Goal: Complete application form: Complete application form

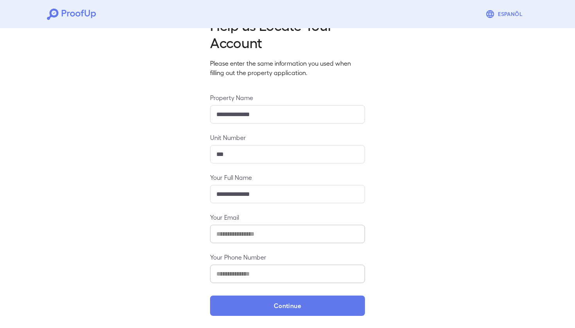
scroll to position [25, 0]
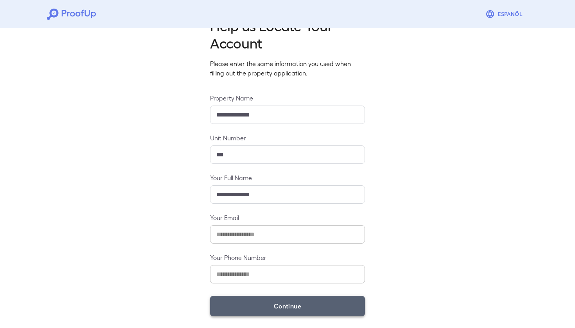
click at [264, 306] on button "Continue" at bounding box center [287, 306] width 155 height 20
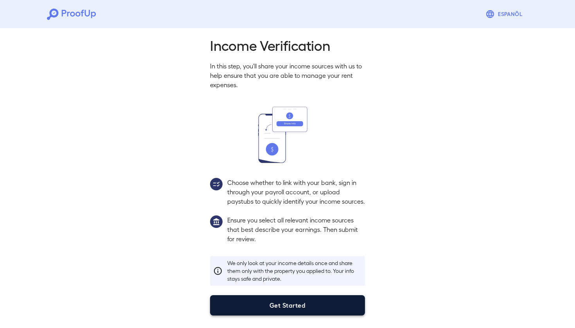
scroll to position [15, 0]
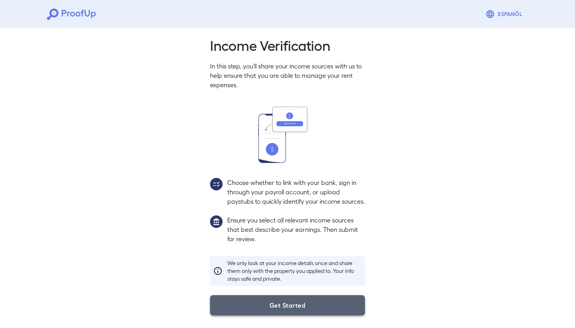
click at [292, 307] on button "Get Started" at bounding box center [287, 306] width 155 height 20
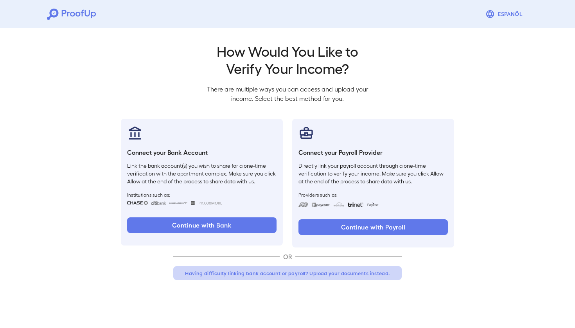
click at [278, 275] on button "Having difficulty linking bank account or payroll? Upload your documents instea…" at bounding box center [287, 274] width 229 height 14
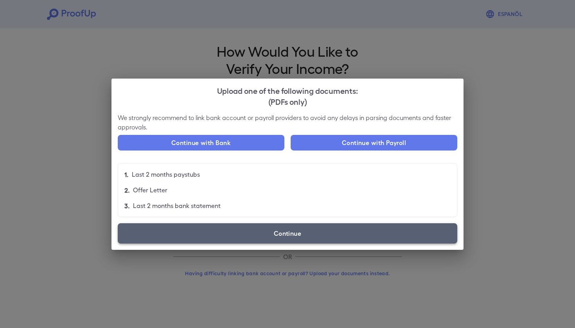
click at [232, 223] on label "Continue" at bounding box center [288, 233] width 340 height 20
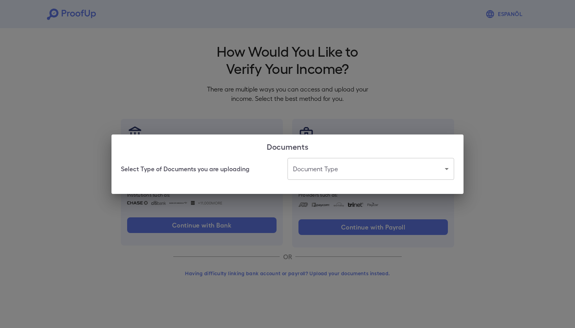
click at [324, 176] on body "Espanõl Go back How Would You Like to Verify Your Income? There are multiple wa…" at bounding box center [287, 149] width 575 height 299
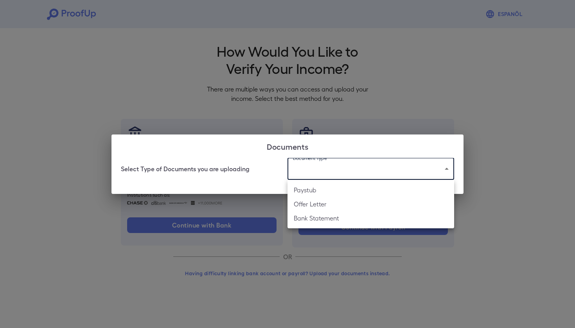
click at [327, 222] on li "Bank Statement" at bounding box center [371, 218] width 167 height 14
type input "**********"
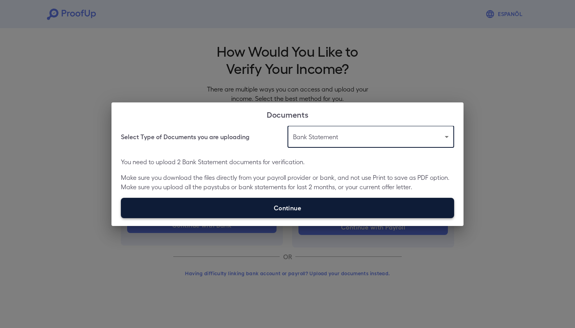
click at [241, 208] on label "Continue" at bounding box center [287, 208] width 333 height 20
click at [121, 218] on input "Continue" at bounding box center [121, 218] width 0 height 0
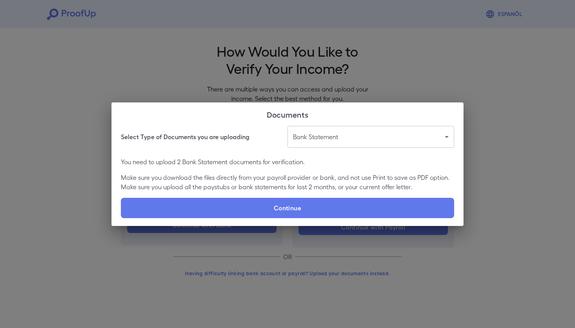
click at [318, 195] on div "**********" at bounding box center [288, 176] width 352 height 100
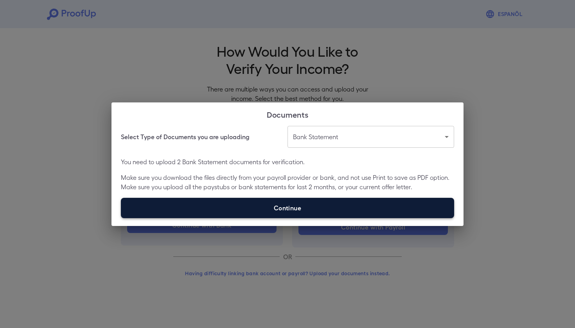
click at [310, 204] on label "Continue" at bounding box center [287, 208] width 333 height 20
click at [121, 218] on input "Continue" at bounding box center [121, 218] width 0 height 0
click at [324, 203] on label "Continue" at bounding box center [287, 208] width 333 height 20
click at [121, 218] on input "Continue" at bounding box center [121, 218] width 0 height 0
type input "**********"
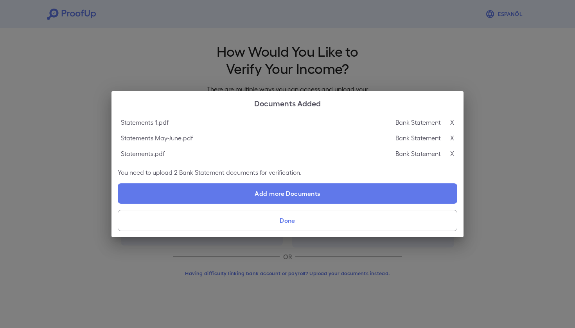
click at [263, 220] on button "Done" at bounding box center [288, 220] width 340 height 21
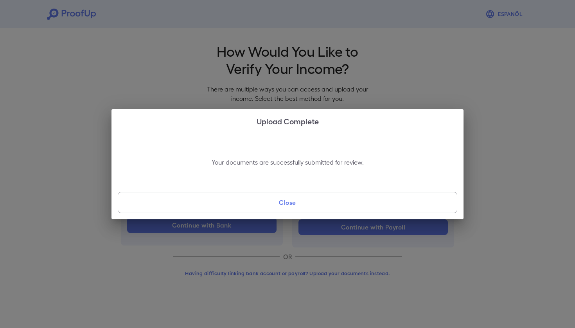
click at [272, 190] on div "Your documents are successfully submitted for review. Close" at bounding box center [288, 176] width 352 height 87
click at [266, 199] on button "Close" at bounding box center [288, 202] width 340 height 21
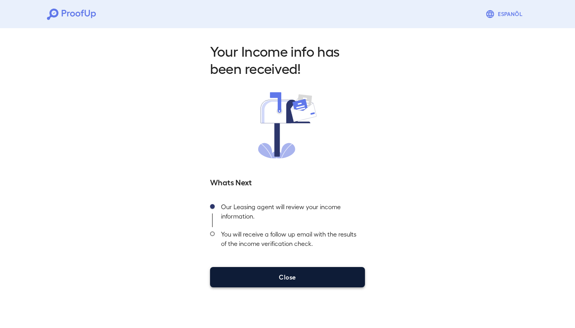
click at [244, 271] on button "Close" at bounding box center [287, 277] width 155 height 20
click at [283, 273] on button "Close" at bounding box center [287, 277] width 155 height 20
click at [272, 270] on button "Close" at bounding box center [287, 277] width 155 height 20
click at [305, 268] on button "Close" at bounding box center [287, 277] width 155 height 20
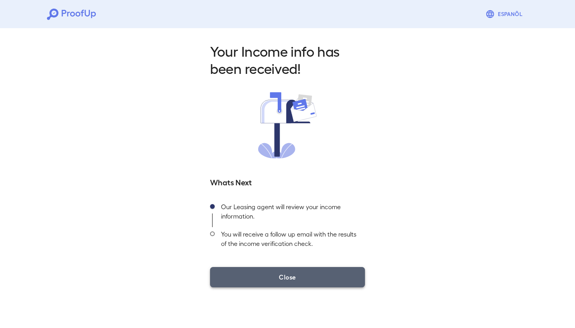
click at [306, 276] on button "Close" at bounding box center [287, 277] width 155 height 20
